Goal: Task Accomplishment & Management: Use online tool/utility

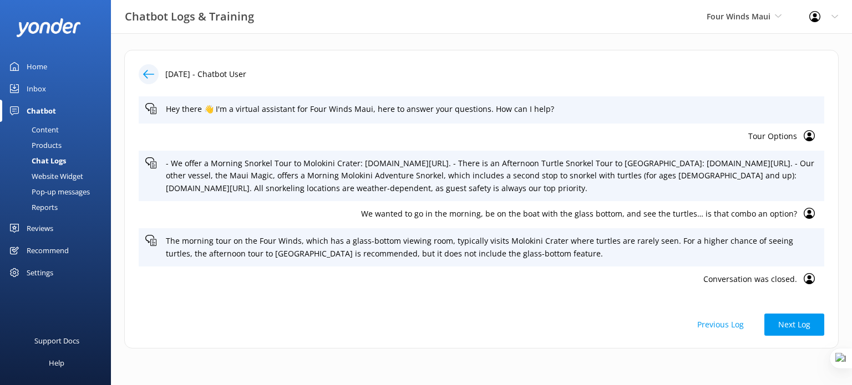
click at [763, 23] on div "Four Winds Maui Yonder demo Musket Cove Island Resort & Marina Bea Abel Tasman …" at bounding box center [744, 16] width 103 height 33
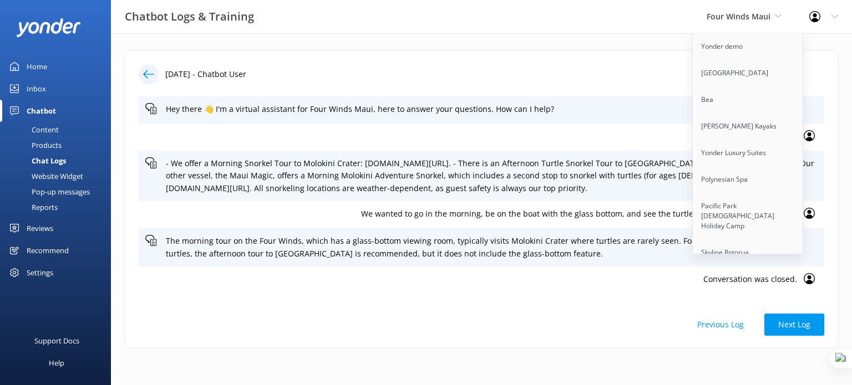
scroll to position [2564, 0]
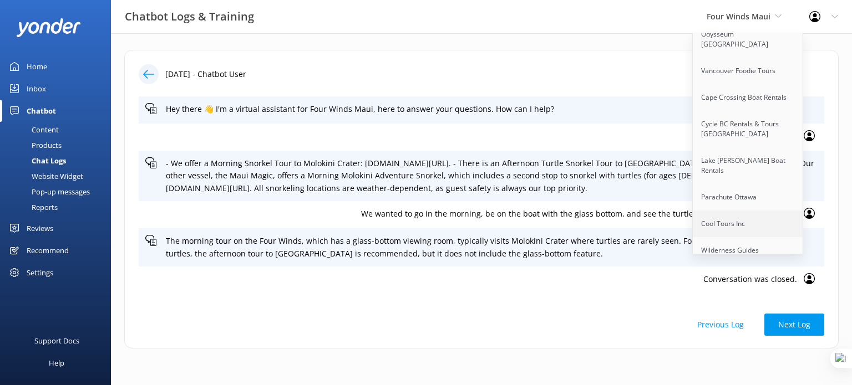
click at [729, 211] on link "Cool Tours Inc" at bounding box center [748, 224] width 111 height 27
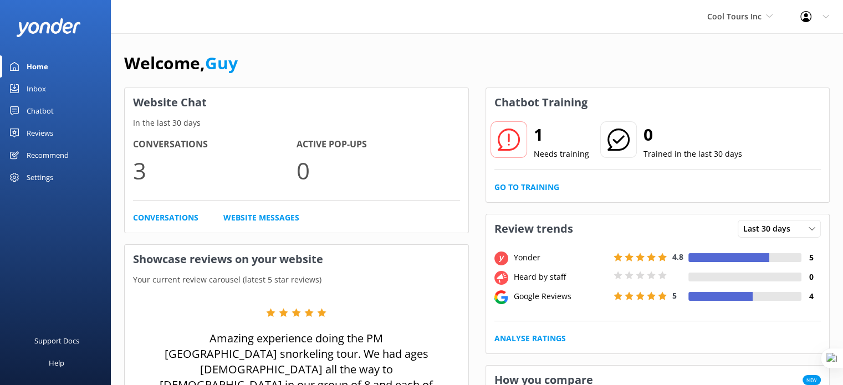
click at [40, 133] on div "Reviews" at bounding box center [40, 133] width 27 height 22
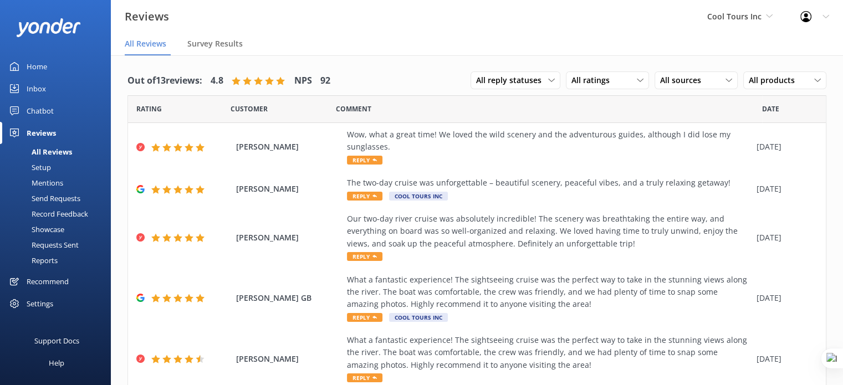
click at [57, 200] on div "Send Requests" at bounding box center [44, 199] width 74 height 16
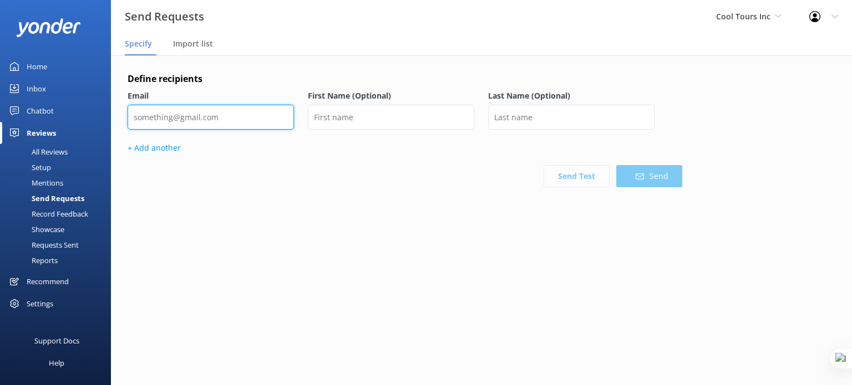
click at [195, 115] on input "email" at bounding box center [211, 117] width 166 height 25
type input "y"
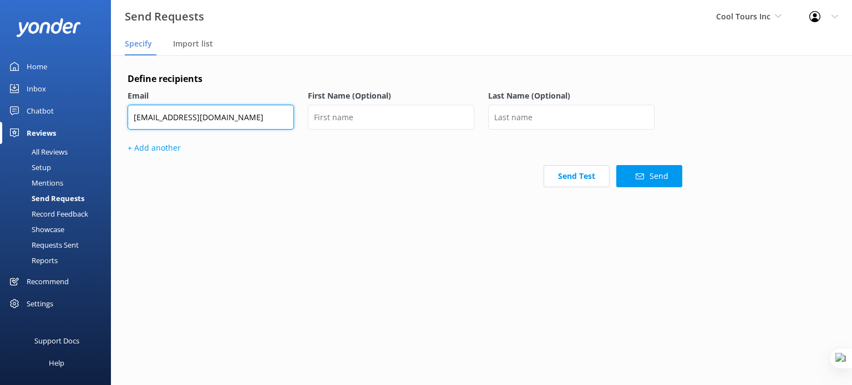
type input "noah+1234@yonderhq.com"
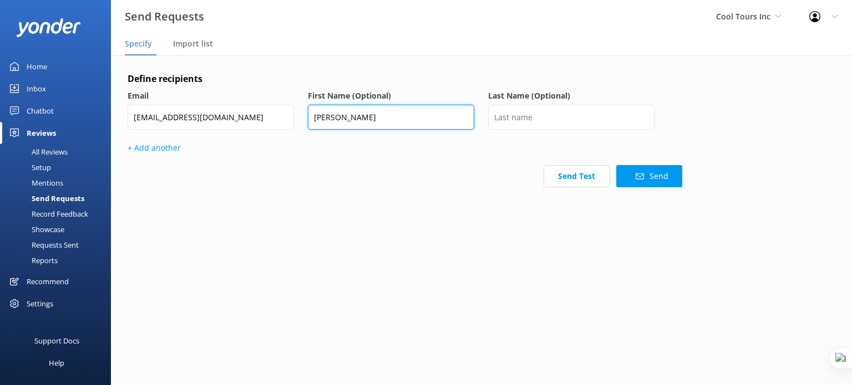
type input "David"
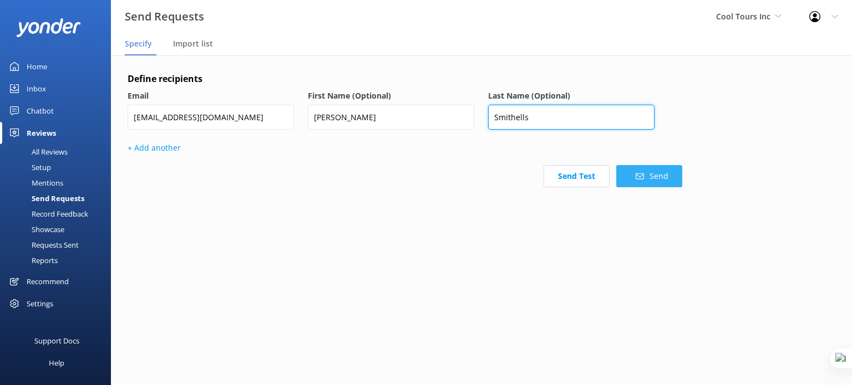
type input "Smithells"
click at [653, 172] on button "Send" at bounding box center [649, 176] width 66 height 22
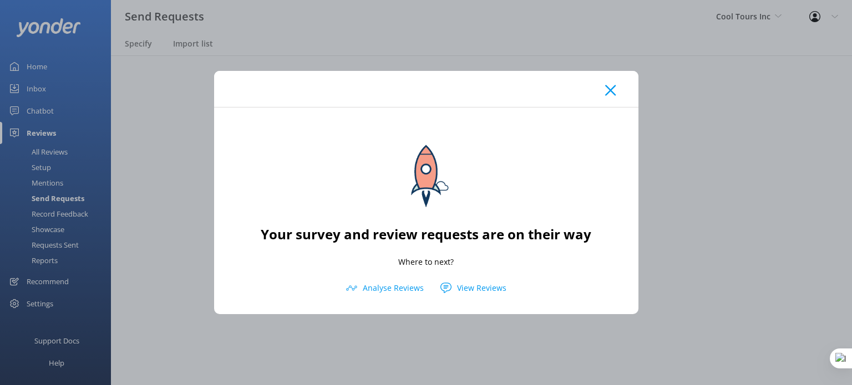
click at [613, 92] on icon at bounding box center [610, 90] width 11 height 11
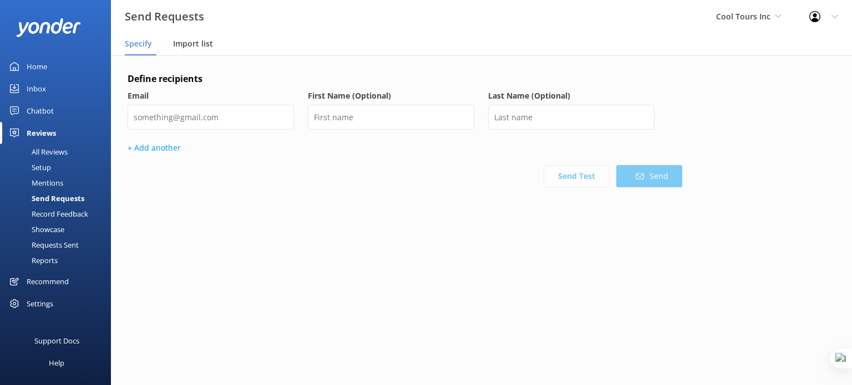
click at [191, 42] on span "Import list" at bounding box center [193, 43] width 40 height 11
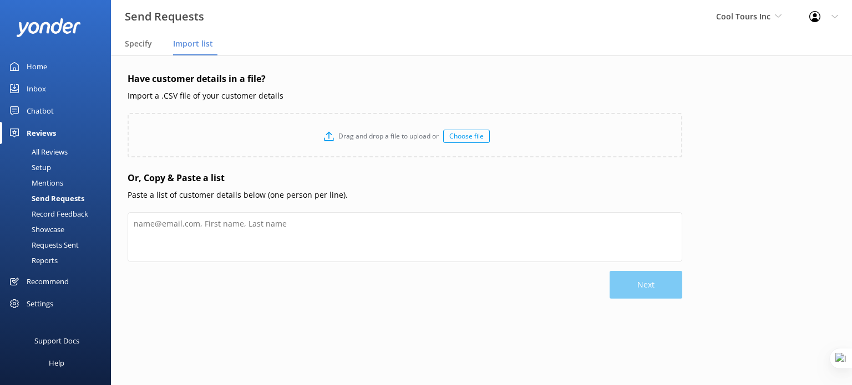
click at [468, 138] on div "Choose file" at bounding box center [466, 136] width 47 height 13
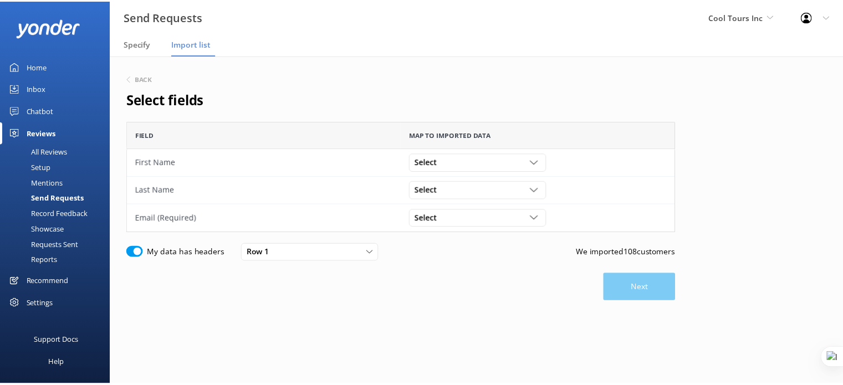
scroll to position [103, 546]
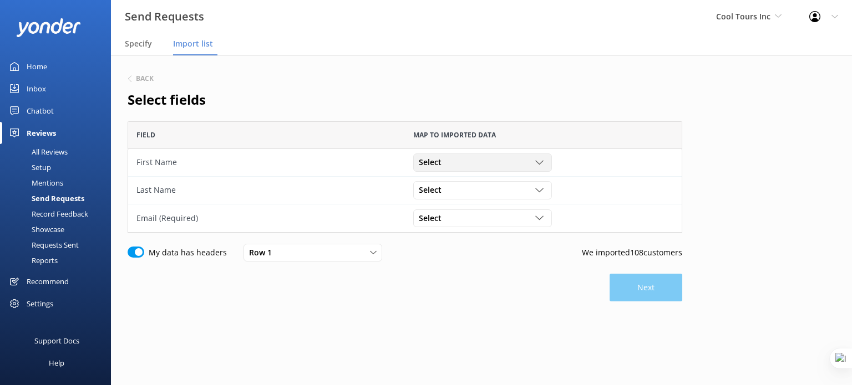
click at [507, 164] on div "Select" at bounding box center [482, 162] width 133 height 12
click at [457, 184] on link "title" at bounding box center [482, 186] width 137 height 22
click at [528, 218] on div "Select" at bounding box center [482, 218] width 133 height 12
click at [461, 263] on div "answer_content" at bounding box center [445, 263] width 52 height 11
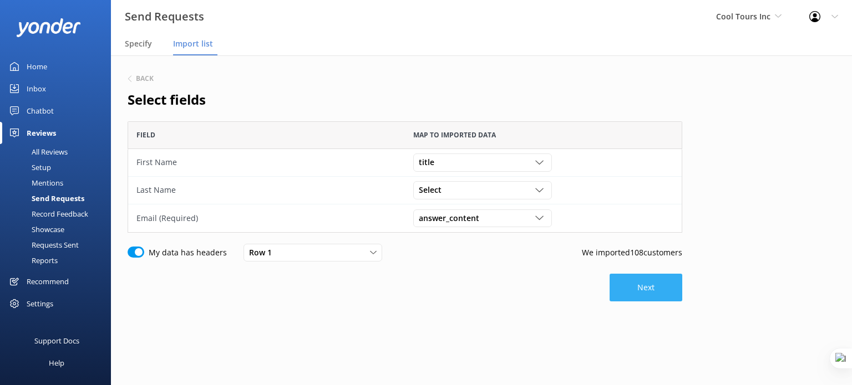
click at [654, 294] on button "Next" at bounding box center [645, 288] width 73 height 28
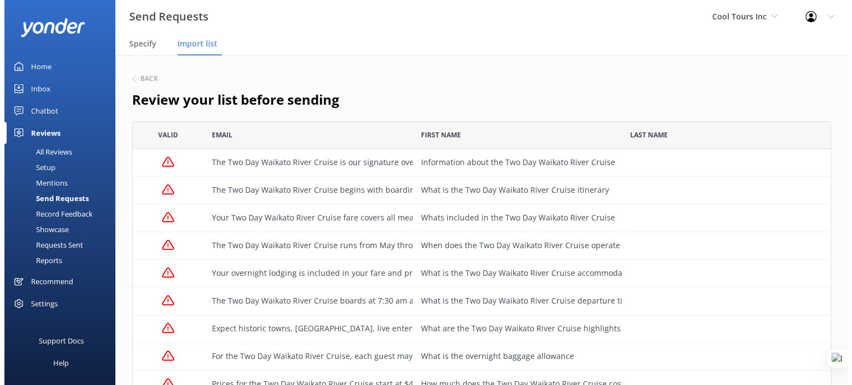
scroll to position [2986, 690]
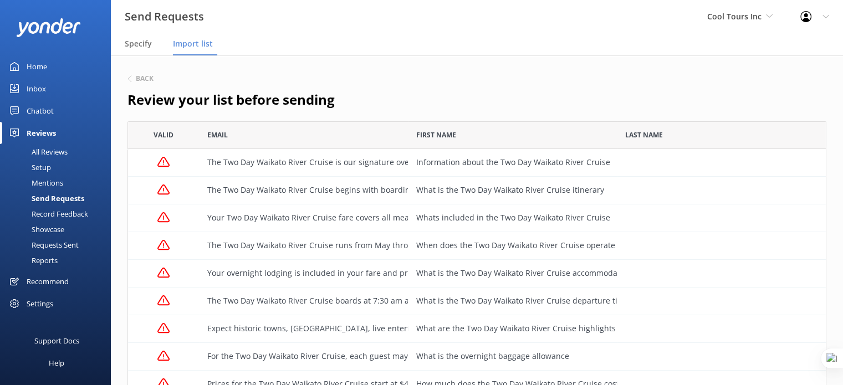
click at [54, 198] on div "Send Requests" at bounding box center [46, 199] width 78 height 16
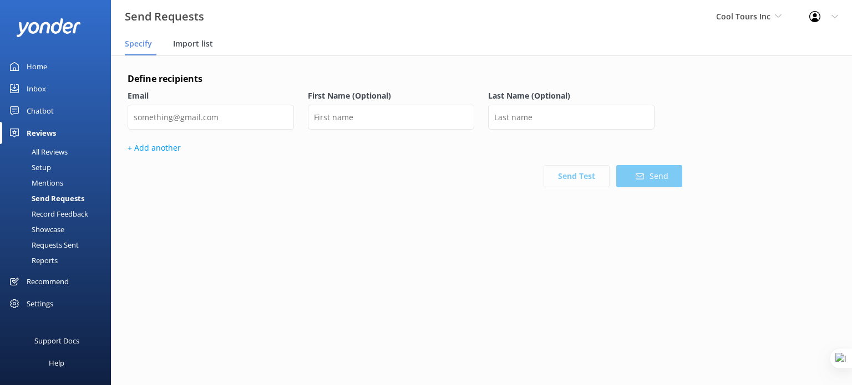
click at [192, 40] on span "Import list" at bounding box center [193, 43] width 40 height 11
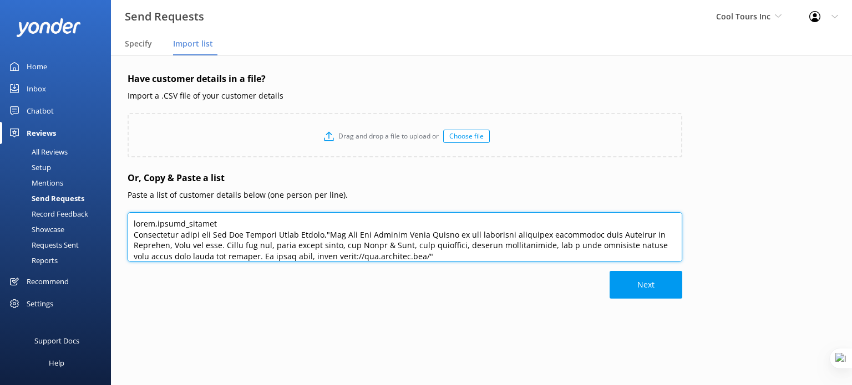
click at [387, 260] on textarea at bounding box center [405, 237] width 555 height 50
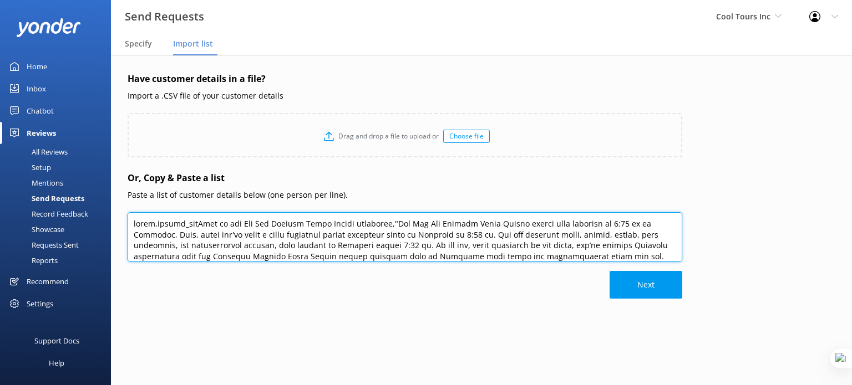
type textarea "title,answer_coWhat is the Two Day Waikato River Cruise itinerary,"The Two Day …"
click at [336, 240] on textarea at bounding box center [405, 237] width 555 height 50
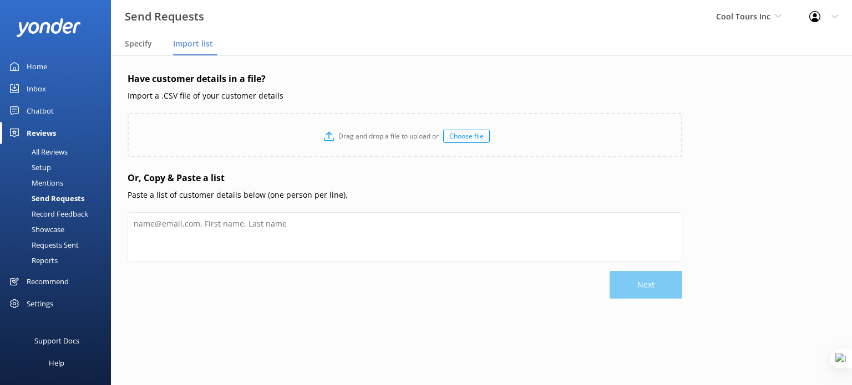
click at [479, 133] on div "Choose file" at bounding box center [466, 136] width 47 height 13
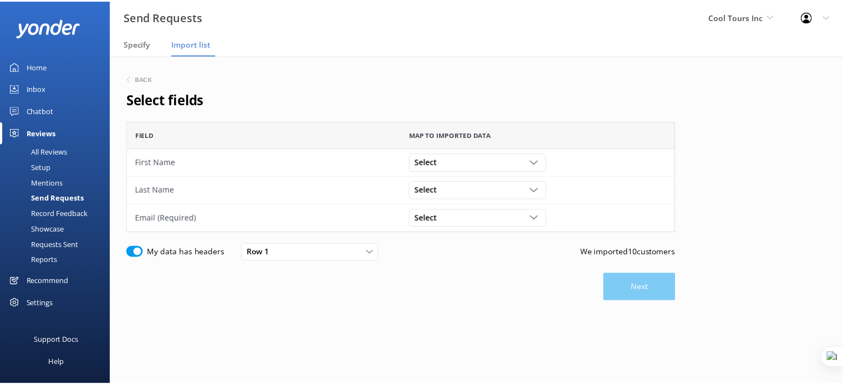
scroll to position [103, 546]
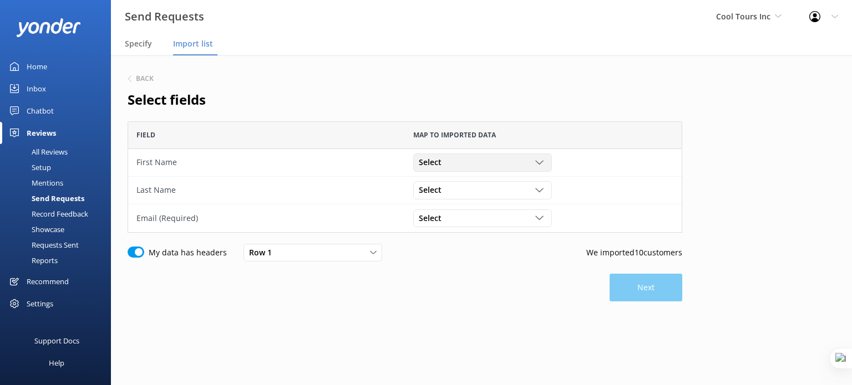
click at [490, 168] on div "Select" at bounding box center [482, 162] width 133 height 12
click at [480, 204] on link "First Name" at bounding box center [482, 208] width 137 height 22
click at [460, 187] on div "Select" at bounding box center [482, 190] width 133 height 12
click at [440, 257] on div "Surname" at bounding box center [433, 257] width 29 height 11
click at [449, 218] on div "Select" at bounding box center [482, 218] width 133 height 12
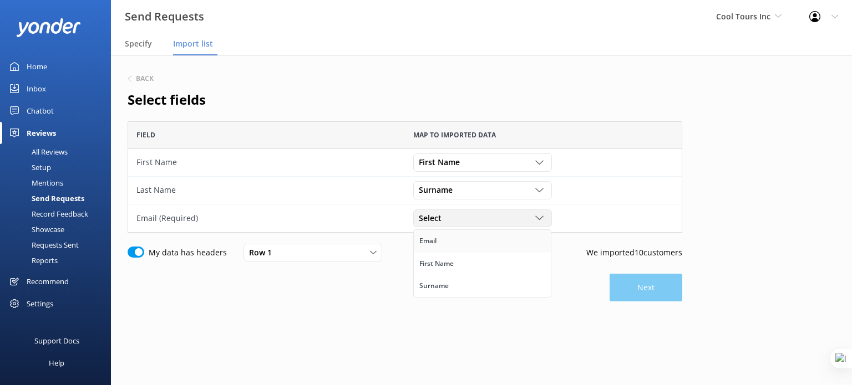
click at [443, 240] on link "Email" at bounding box center [482, 241] width 137 height 22
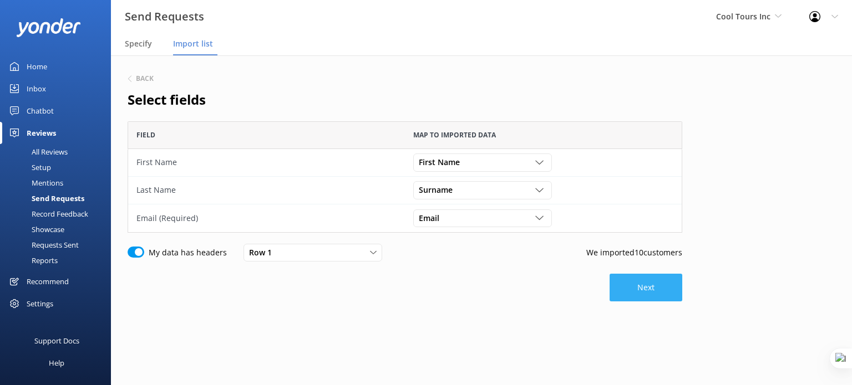
click at [642, 287] on button "Next" at bounding box center [645, 288] width 73 height 28
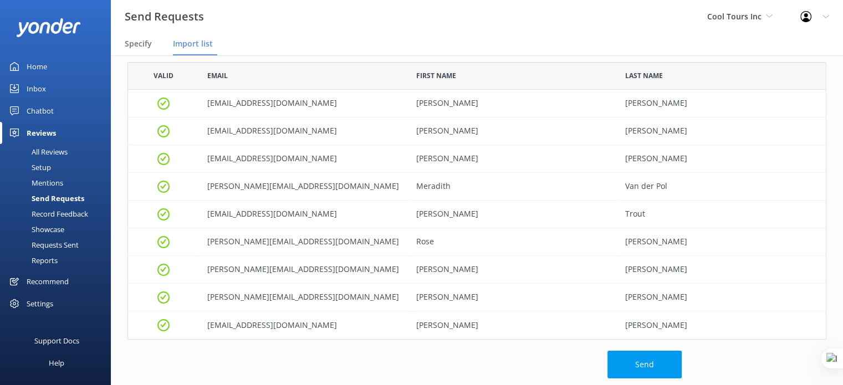
scroll to position [53, 0]
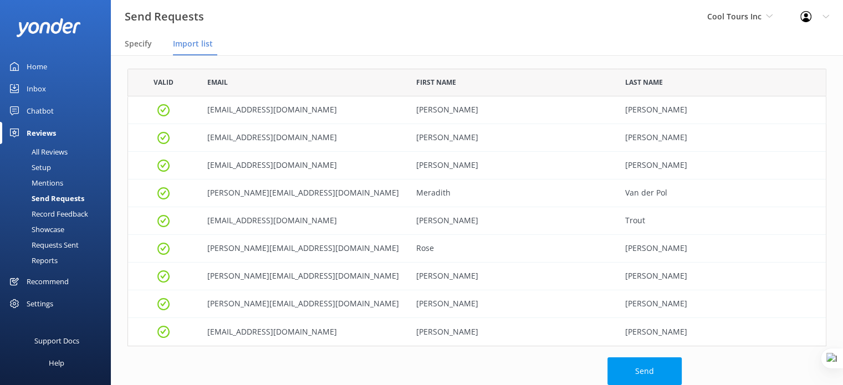
click at [47, 153] on div "All Reviews" at bounding box center [37, 152] width 61 height 16
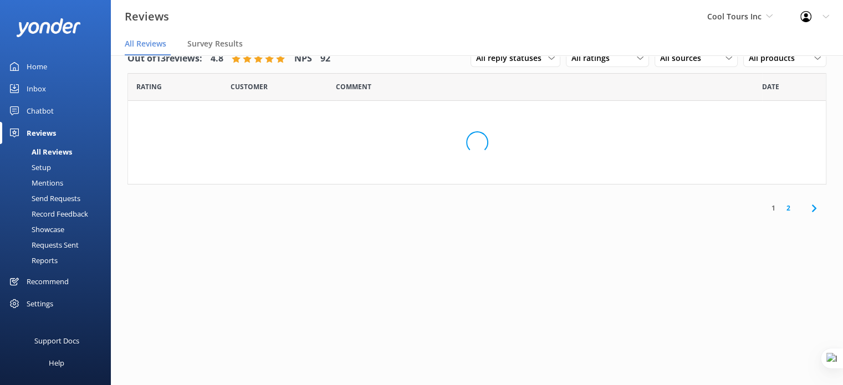
scroll to position [22, 0]
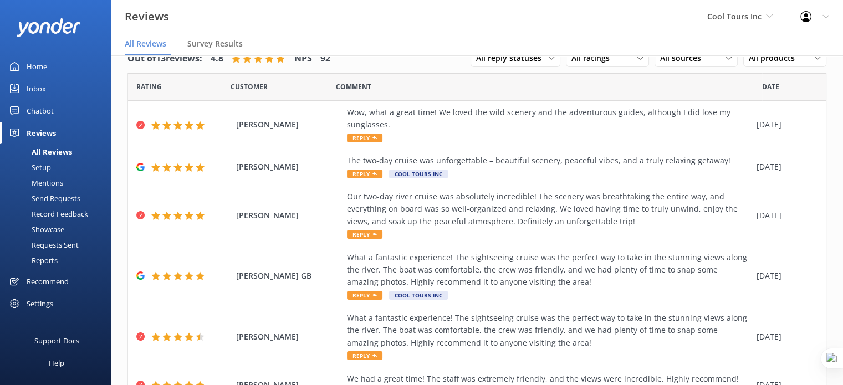
click at [37, 192] on div "Send Requests" at bounding box center [44, 199] width 74 height 16
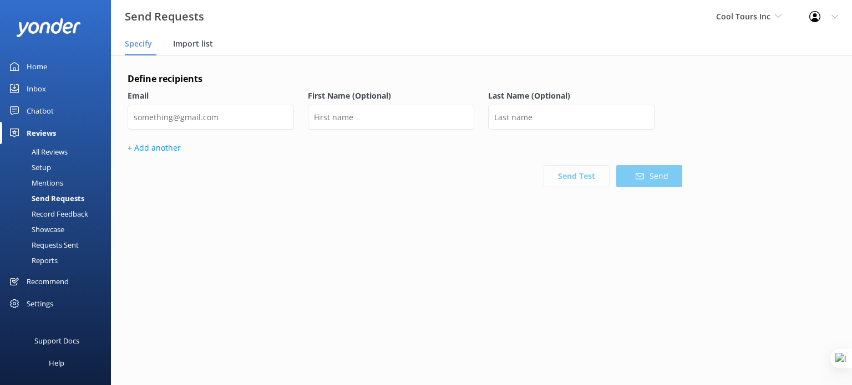
click at [202, 45] on span "Import list" at bounding box center [193, 43] width 40 height 11
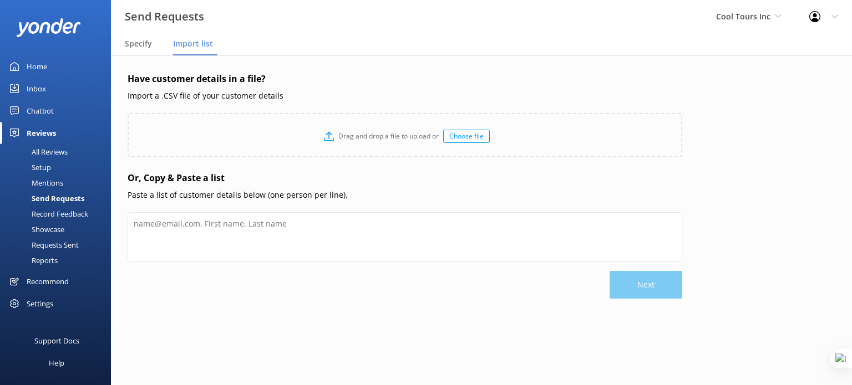
click at [464, 135] on div "Choose file" at bounding box center [466, 136] width 47 height 13
click at [461, 138] on div "Choose file" at bounding box center [466, 136] width 47 height 13
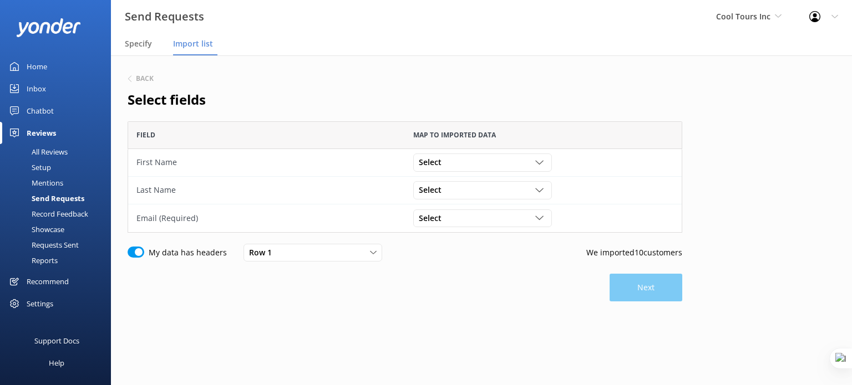
scroll to position [103, 546]
click at [473, 168] on div "Select" at bounding box center [482, 162] width 133 height 12
click at [463, 190] on link "Email" at bounding box center [482, 186] width 137 height 22
click at [476, 191] on div "Select" at bounding box center [482, 190] width 133 height 12
click at [469, 157] on div "Email" at bounding box center [482, 162] width 133 height 12
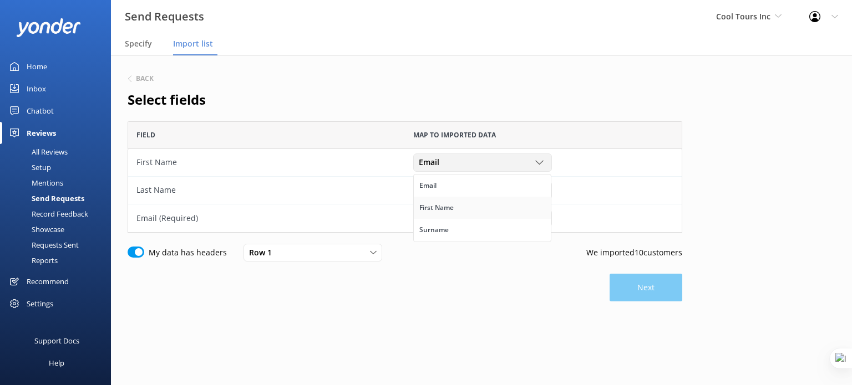
click at [459, 201] on link "First Name" at bounding box center [482, 208] width 137 height 22
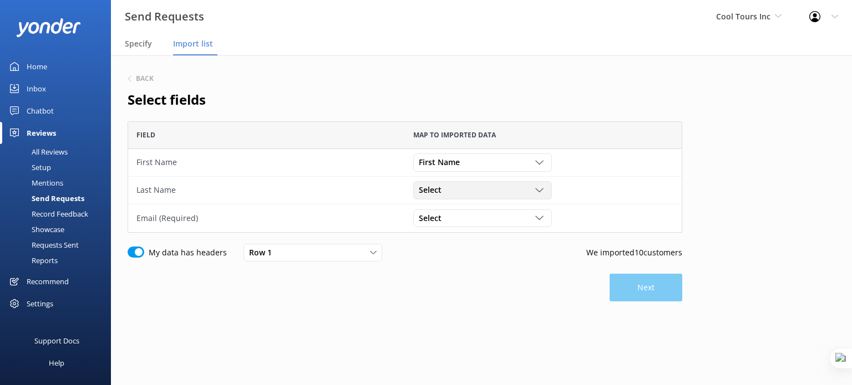
click at [460, 190] on div "Select" at bounding box center [482, 190] width 133 height 12
click at [446, 250] on link "Surname" at bounding box center [482, 258] width 137 height 22
click at [455, 217] on div "Select" at bounding box center [482, 218] width 133 height 12
click at [455, 242] on link "Email" at bounding box center [482, 241] width 137 height 22
click at [130, 251] on input "My data has headers" at bounding box center [136, 252] width 17 height 11
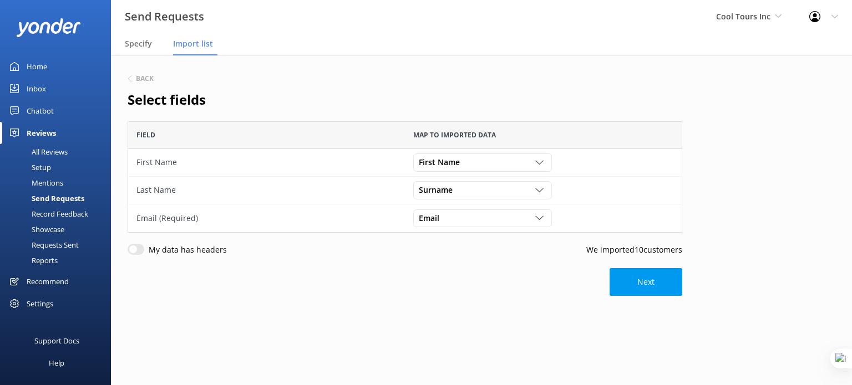
click at [131, 251] on input "My data has headers" at bounding box center [136, 249] width 17 height 11
checkbox input "true"
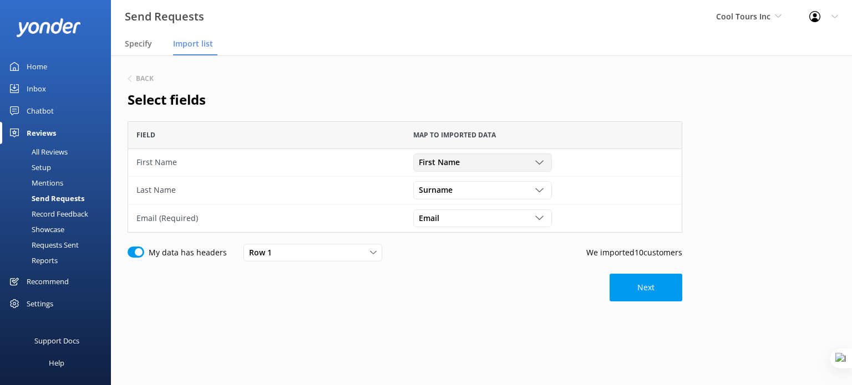
click at [444, 163] on span "First Name" at bounding box center [443, 162] width 48 height 12
click at [161, 158] on div "First Name" at bounding box center [266, 162] width 260 height 12
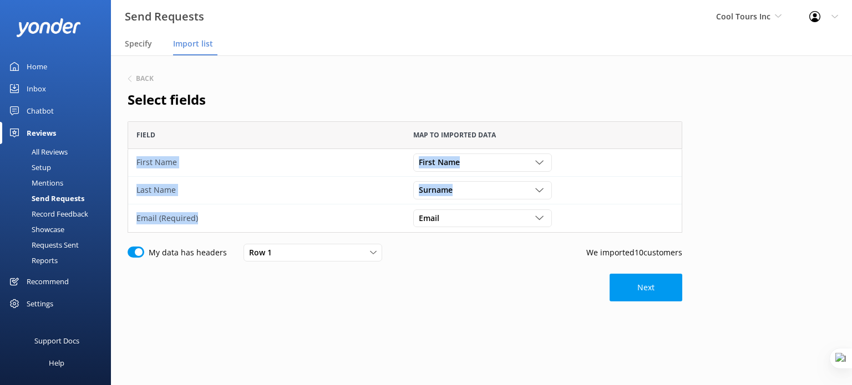
drag, startPoint x: 135, startPoint y: 164, endPoint x: 204, endPoint y: 217, distance: 87.0
click at [204, 217] on div "First Name First Name Email First Name Surname Last Name Surname Email First Na…" at bounding box center [405, 190] width 555 height 83
click at [204, 217] on div "Email (Required)" at bounding box center [266, 218] width 260 height 12
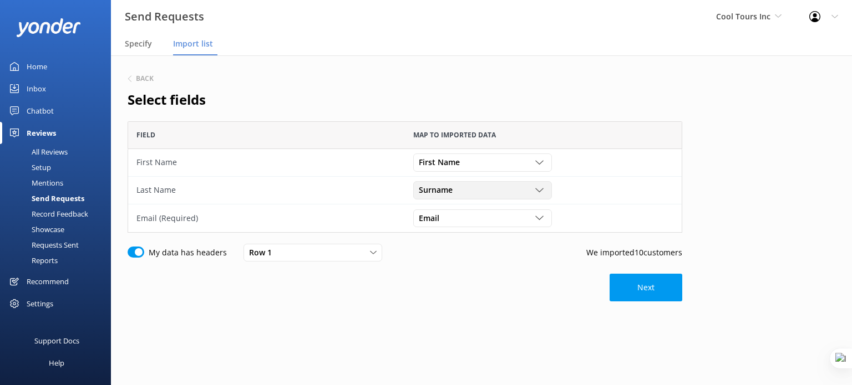
click at [476, 197] on div "Surname Email First Name Surname" at bounding box center [482, 190] width 139 height 18
click at [384, 187] on div "Last Name" at bounding box center [266, 190] width 260 height 12
click at [466, 187] on div "Surname" at bounding box center [482, 190] width 133 height 12
click at [442, 261] on div "Surname" at bounding box center [433, 257] width 29 height 11
click at [506, 157] on div "First Name" at bounding box center [482, 162] width 133 height 12
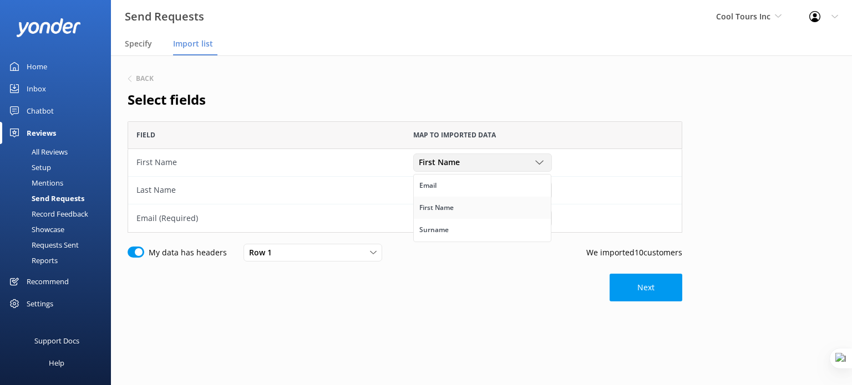
click at [454, 211] on div "First Name" at bounding box center [436, 207] width 34 height 11
click at [464, 221] on div "Email" at bounding box center [482, 218] width 133 height 12
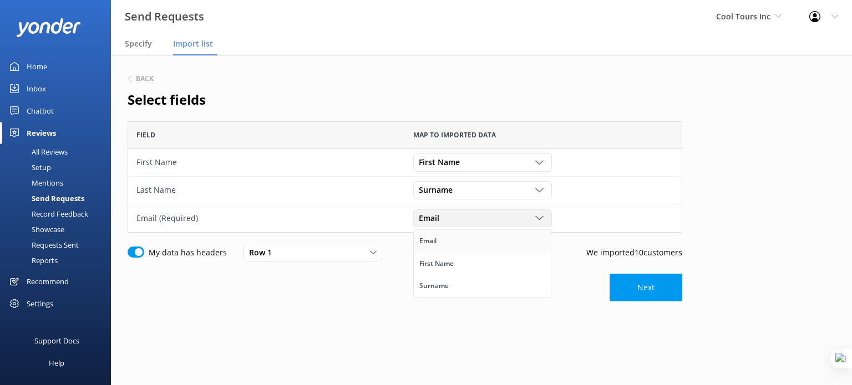
click at [433, 245] on div "Email" at bounding box center [427, 241] width 17 height 11
click at [342, 253] on div "Row 1" at bounding box center [312, 253] width 133 height 12
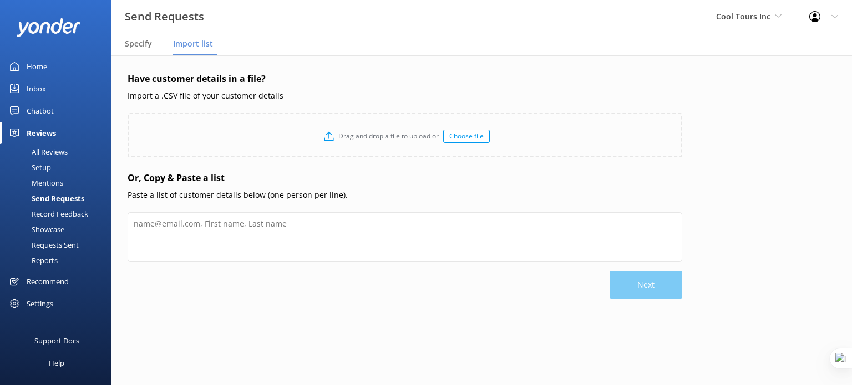
click at [54, 151] on div "All Reviews" at bounding box center [37, 152] width 61 height 16
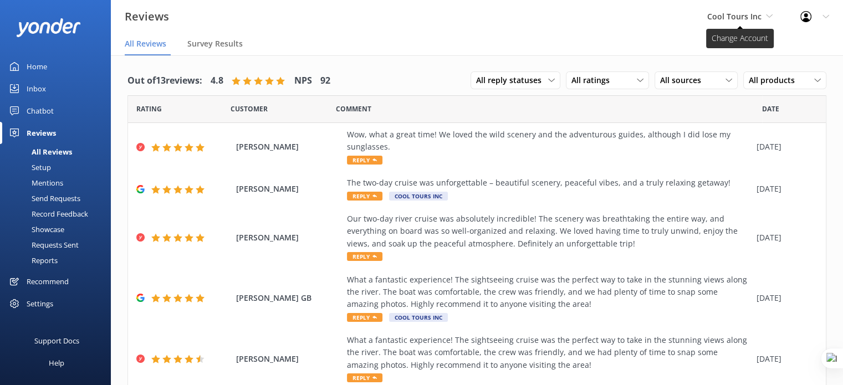
click at [743, 22] on span "Cool Tours Inc" at bounding box center [735, 16] width 54 height 11
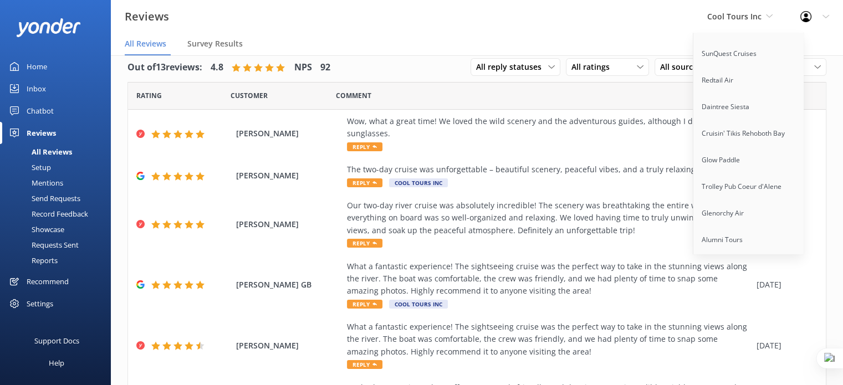
scroll to position [8526, 0]
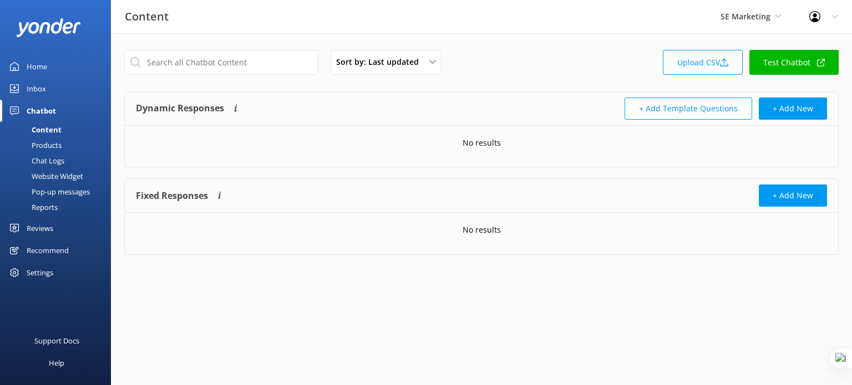
click at [708, 62] on link "Upload CSV" at bounding box center [703, 62] width 80 height 25
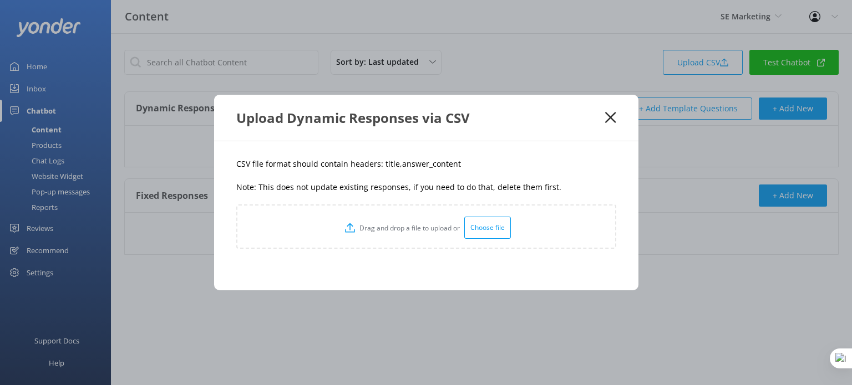
click at [477, 232] on div "Choose file" at bounding box center [487, 228] width 47 height 22
